Goal: Transaction & Acquisition: Purchase product/service

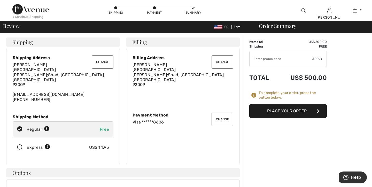
click at [281, 112] on button "Place Your Order" at bounding box center [287, 111] width 77 height 14
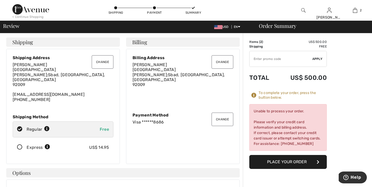
click at [223, 116] on button "Change" at bounding box center [223, 119] width 22 height 13
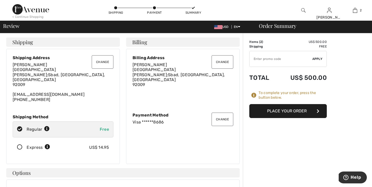
click at [222, 63] on button "Change" at bounding box center [223, 61] width 22 height 13
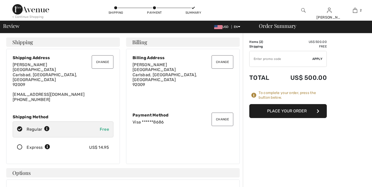
checkbox input "true"
click at [304, 110] on button "Place Your Order" at bounding box center [287, 111] width 77 height 14
